Goal: Transaction & Acquisition: Book appointment/travel/reservation

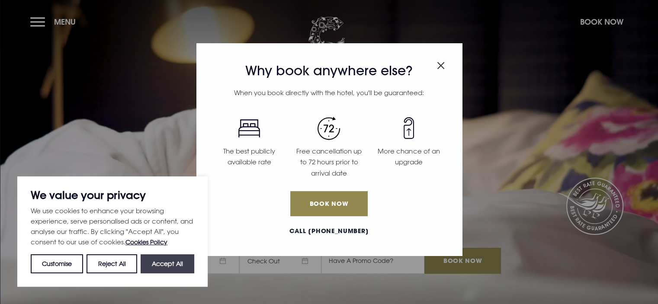
click at [171, 262] on button "Accept All" at bounding box center [168, 263] width 54 height 19
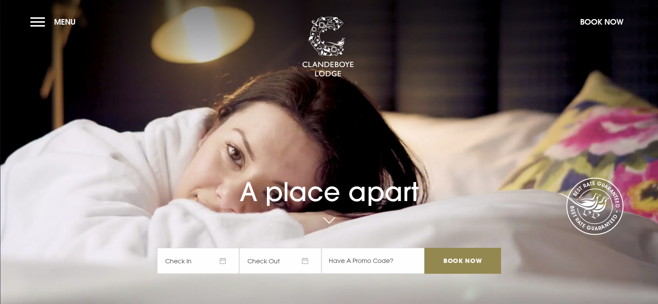
checkbox input "true"
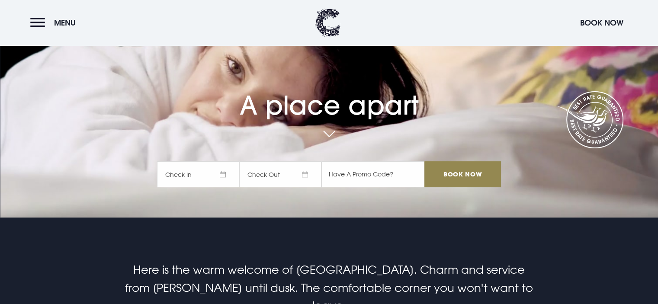
scroll to position [130, 0]
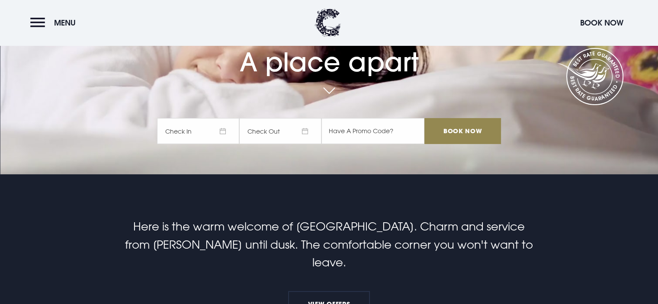
click at [205, 138] on span "Check In" at bounding box center [198, 131] width 82 height 26
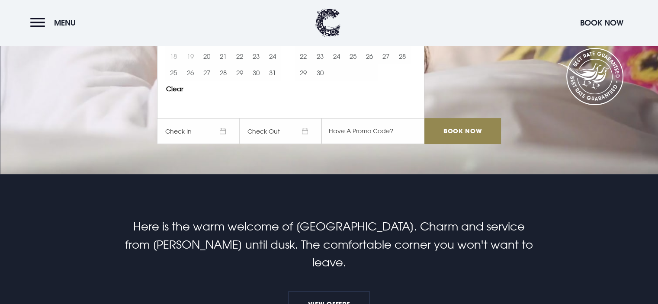
scroll to position [1, 0]
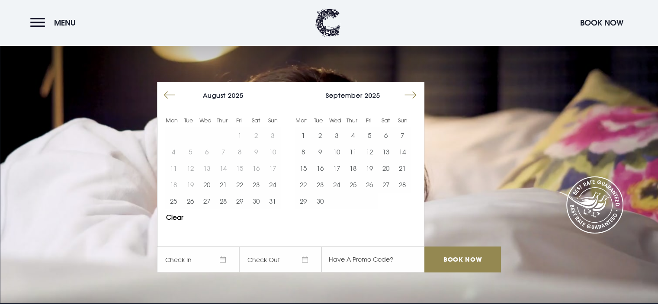
click at [417, 96] on button "Move forward to switch to the next month." at bounding box center [410, 95] width 16 height 16
click at [375, 168] on button "17" at bounding box center [369, 168] width 16 height 16
click at [390, 169] on button "18" at bounding box center [386, 168] width 16 height 16
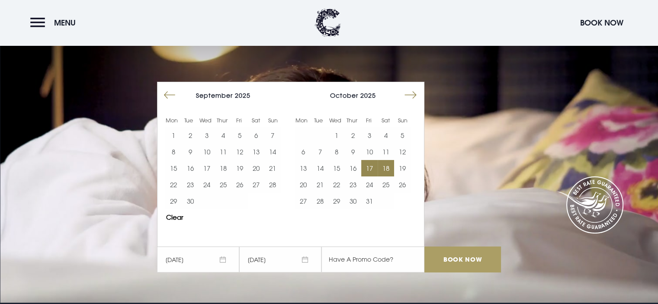
click at [449, 259] on input "Book Now" at bounding box center [462, 260] width 76 height 26
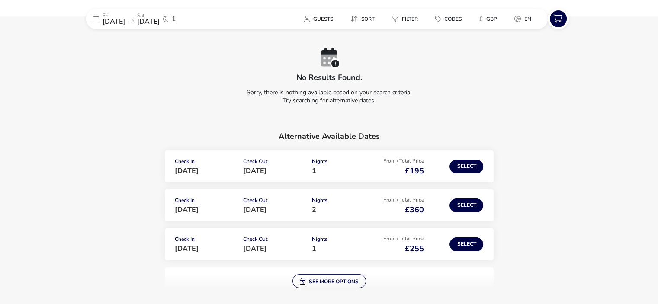
scroll to position [87, 0]
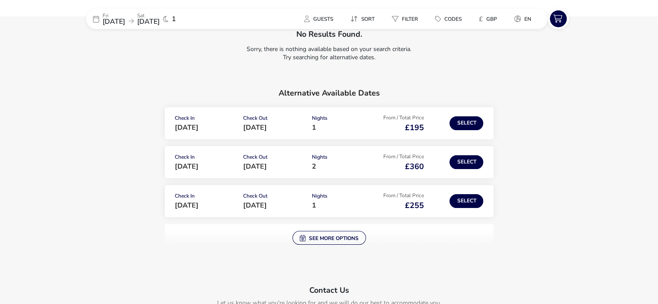
click at [369, 239] on div "No results found. Sorry, there is nothing available based on your search criter…" at bounding box center [329, 305] width 486 height 662
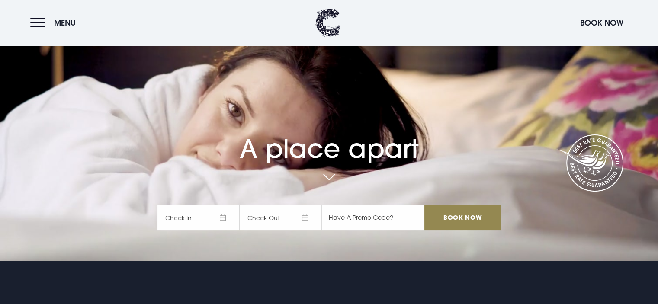
scroll to position [173, 0]
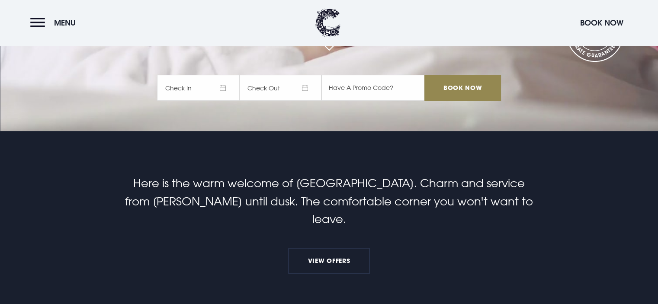
click at [197, 88] on span "Check In" at bounding box center [198, 88] width 82 height 26
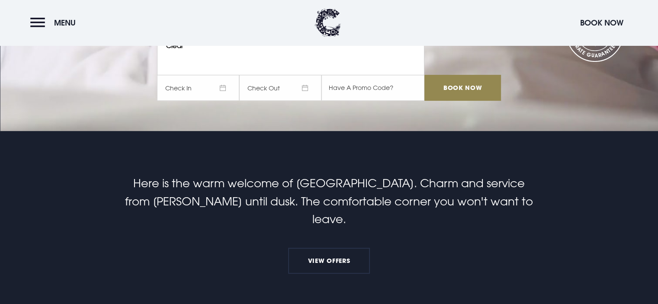
scroll to position [1, 0]
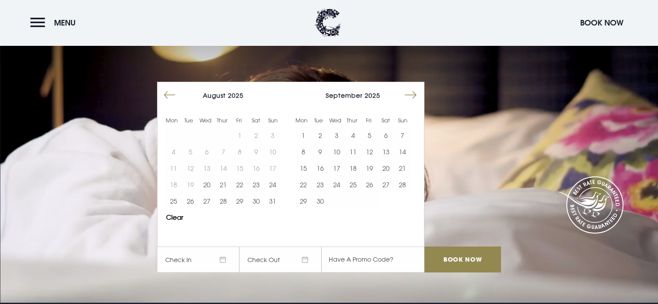
click at [414, 96] on button "Move forward to switch to the next month." at bounding box center [410, 95] width 16 height 16
drag, startPoint x: 371, startPoint y: 183, endPoint x: 381, endPoint y: 183, distance: 10.0
click at [372, 183] on button "24" at bounding box center [369, 184] width 16 height 16
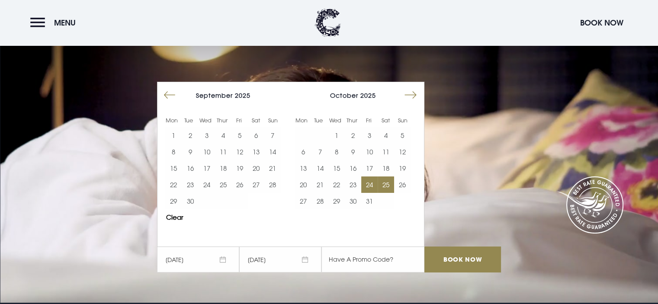
click at [385, 185] on button "25" at bounding box center [386, 184] width 16 height 16
click at [480, 263] on input "Book Now" at bounding box center [462, 260] width 76 height 26
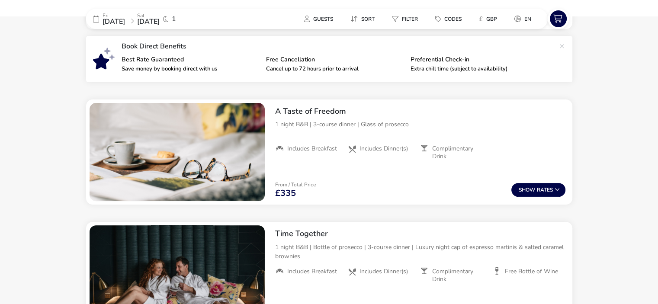
scroll to position [325, 0]
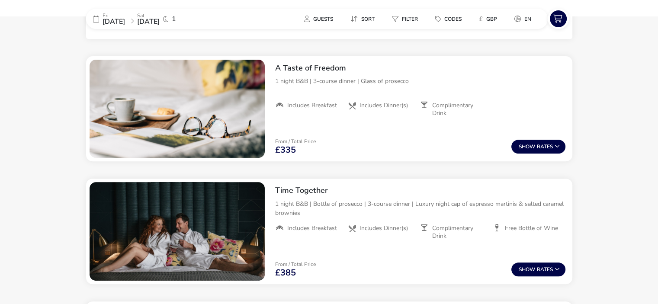
drag, startPoint x: 534, startPoint y: 147, endPoint x: 599, endPoint y: 140, distance: 64.8
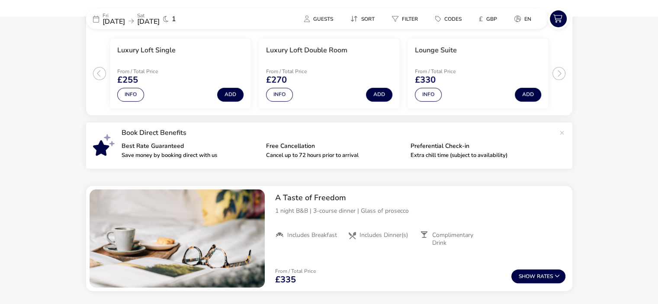
scroll to position [282, 0]
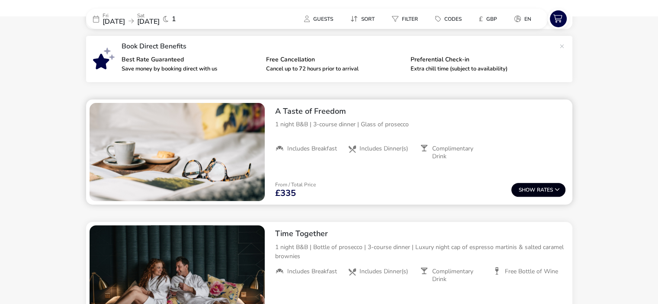
click at [537, 192] on span "Show" at bounding box center [528, 190] width 18 height 6
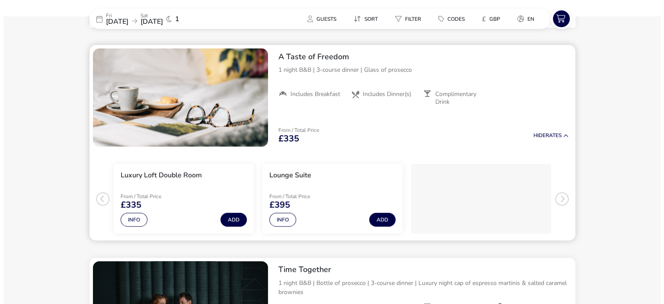
scroll to position [337, 0]
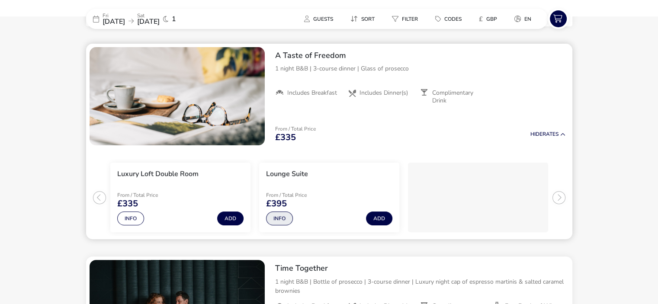
click at [276, 215] on button "Info" at bounding box center [279, 219] width 27 height 14
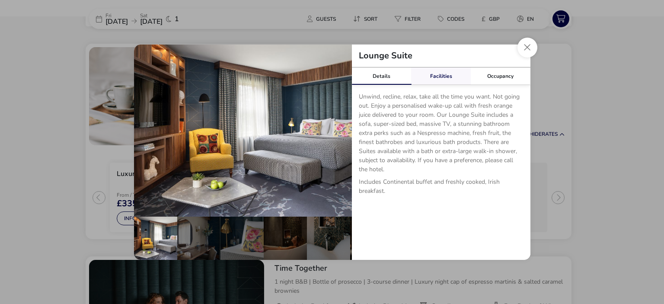
click at [452, 79] on link "Facilities" at bounding box center [441, 75] width 60 height 17
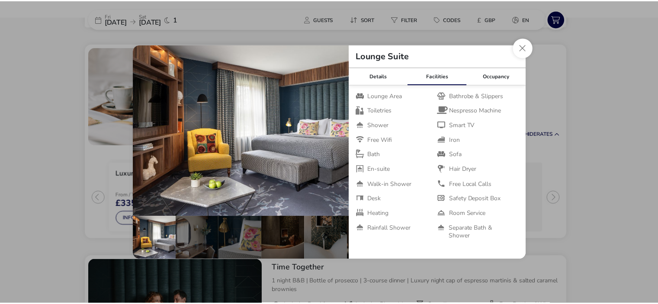
scroll to position [36, 0]
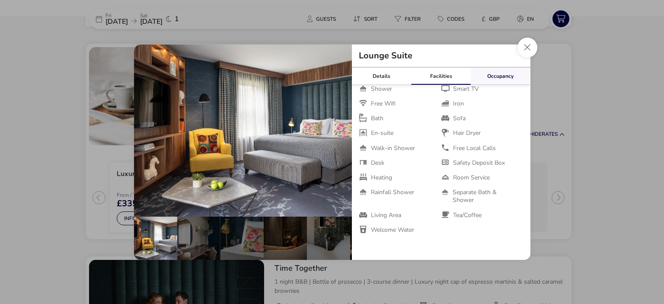
click at [491, 75] on link "Occupancy" at bounding box center [501, 75] width 60 height 17
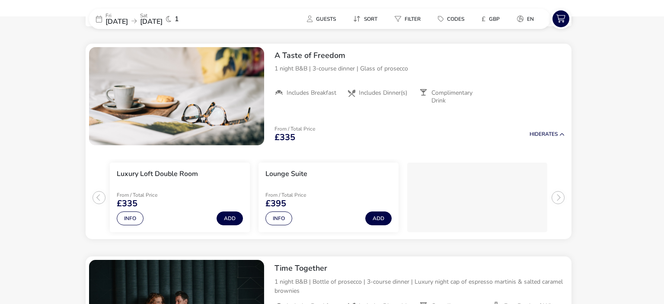
click at [626, 106] on div "Lounge Suite Details Facilities Occupancy Unwind, recline, relax, take all the …" at bounding box center [332, 152] width 664 height 304
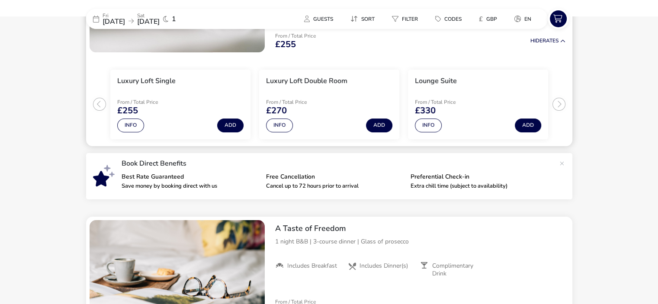
scroll to position [78, 0]
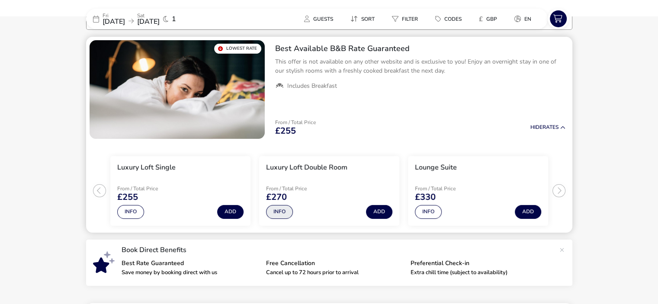
click at [279, 214] on button "Info" at bounding box center [279, 212] width 27 height 14
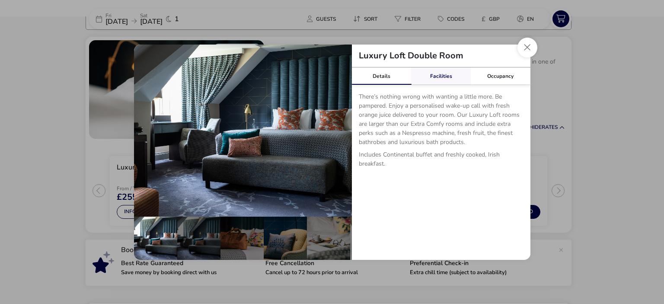
click at [430, 71] on link "Facilities" at bounding box center [441, 75] width 60 height 17
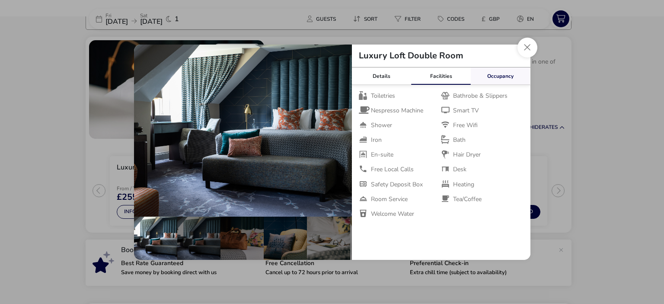
click at [491, 75] on link "Occupancy" at bounding box center [501, 75] width 60 height 17
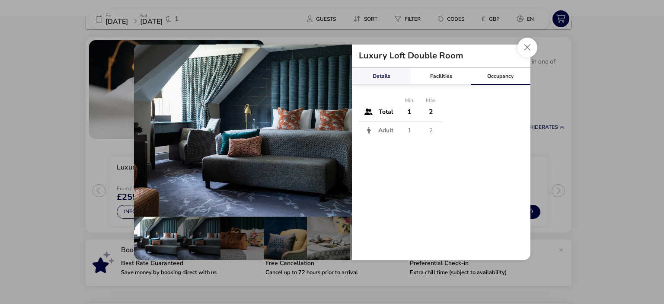
click at [386, 80] on link "Details" at bounding box center [382, 75] width 60 height 17
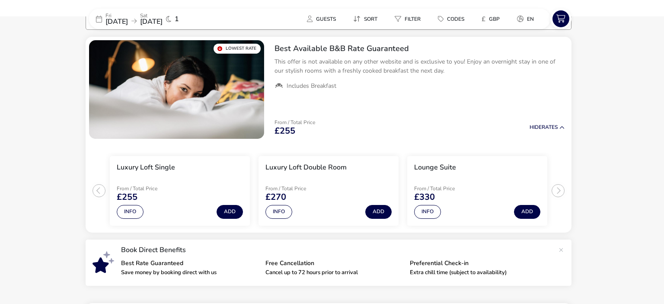
click at [632, 159] on div "Luxury Loft Double Room Details Facilities Occupancy There’s nothing wrong with…" at bounding box center [332, 152] width 664 height 304
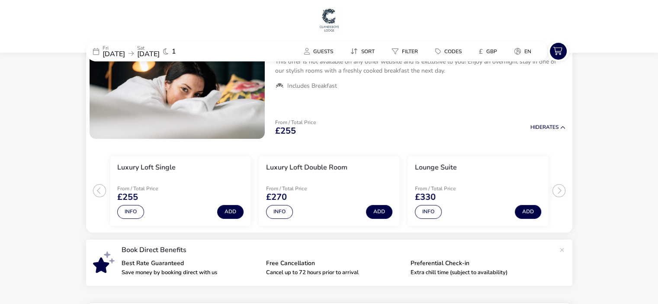
scroll to position [0, 0]
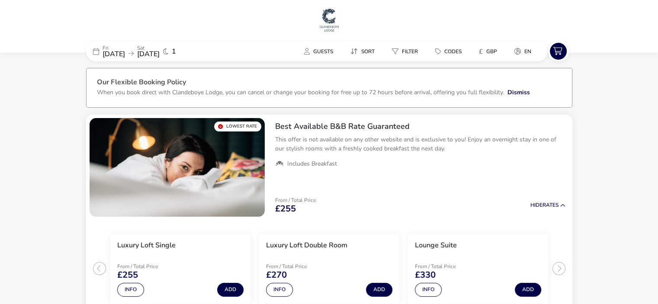
click at [335, 19] on img at bounding box center [329, 20] width 22 height 26
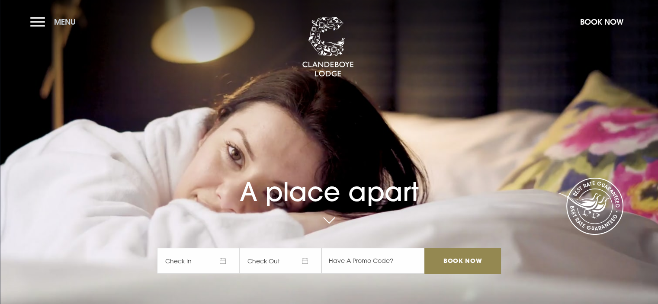
click at [34, 16] on button "Menu" at bounding box center [55, 22] width 50 height 19
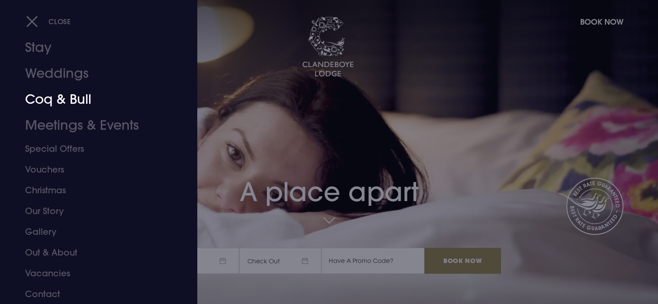
click at [57, 100] on link "Coq & Bull" at bounding box center [93, 100] width 137 height 26
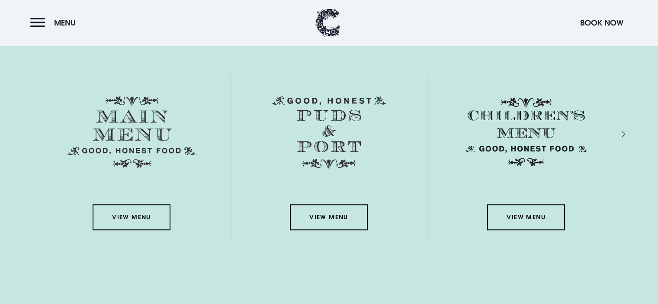
scroll to position [1298, 0]
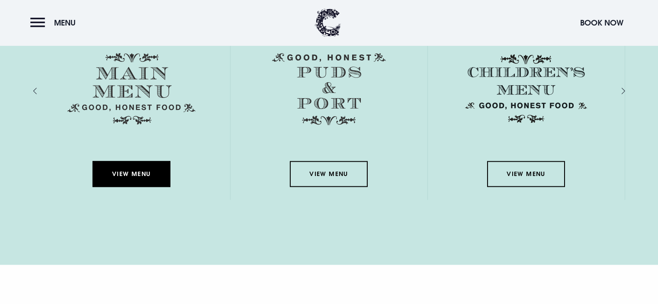
click at [126, 178] on link "View Menu" at bounding box center [132, 174] width 78 height 26
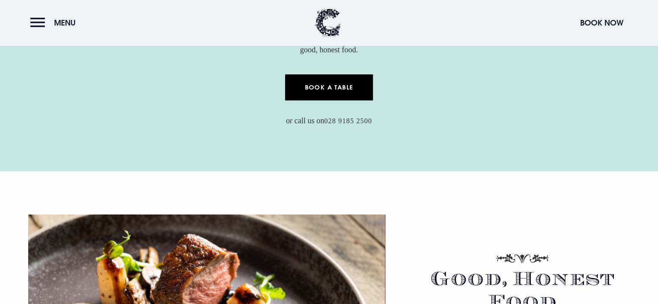
scroll to position [346, 0]
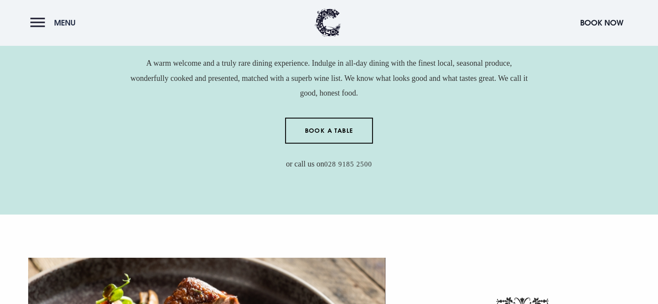
click at [61, 26] on span "Menu" at bounding box center [65, 23] width 22 height 10
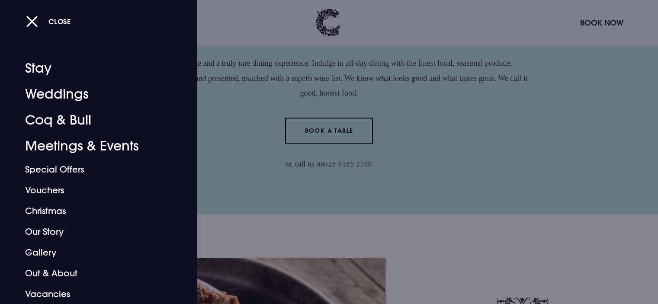
click at [35, 25] on button "Close" at bounding box center [48, 22] width 45 height 18
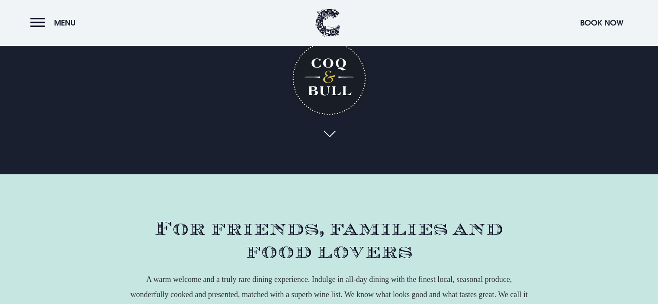
scroll to position [0, 0]
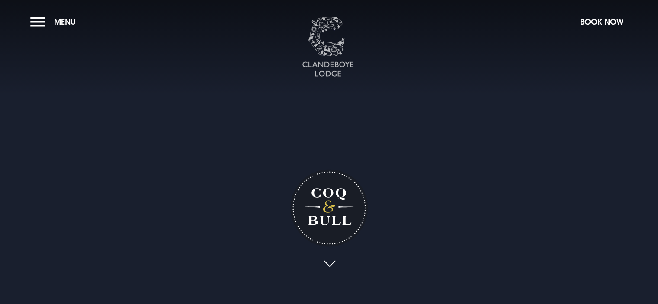
click at [331, 45] on img at bounding box center [328, 47] width 52 height 61
